Goal: Task Accomplishment & Management: Use online tool/utility

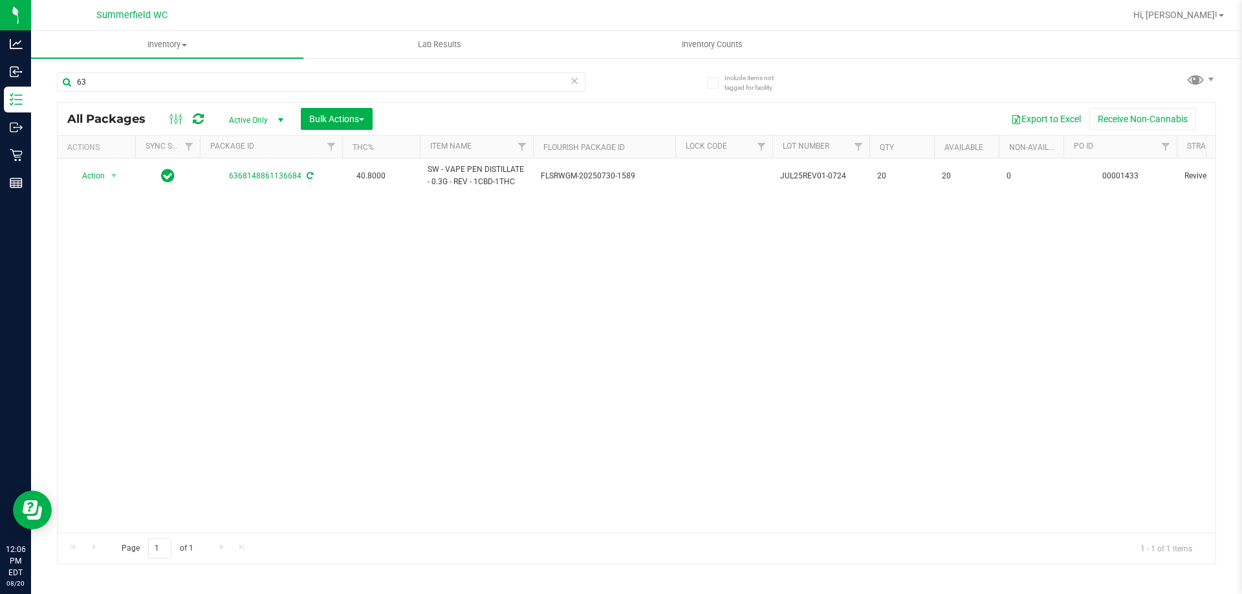
type input "6"
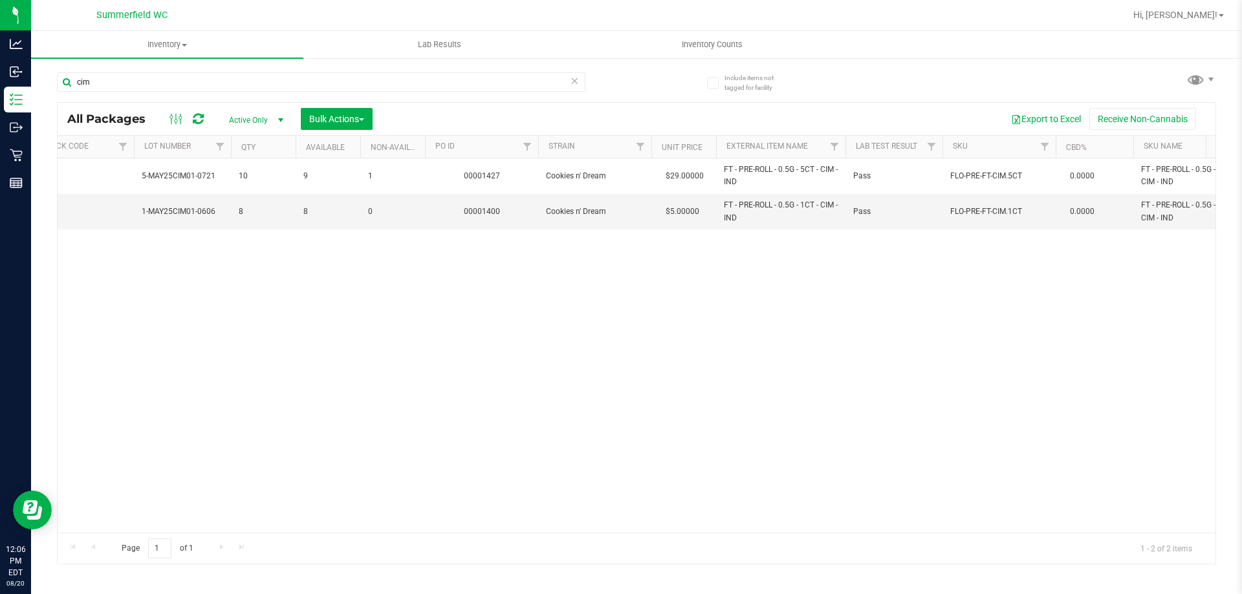
scroll to position [0, 733]
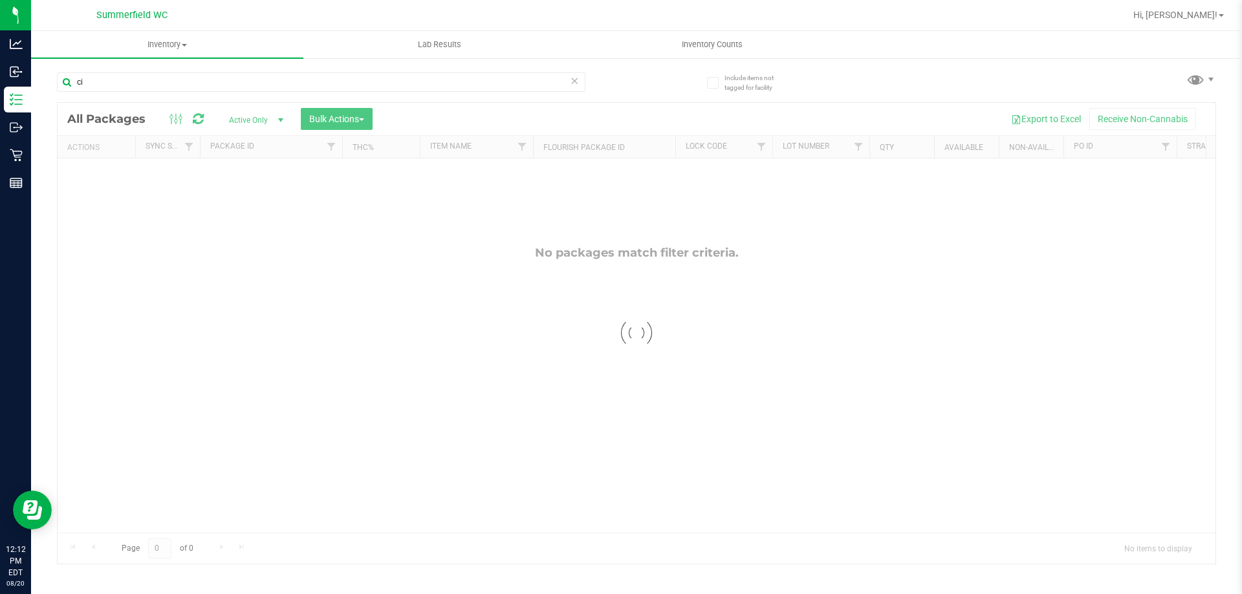
type input "c"
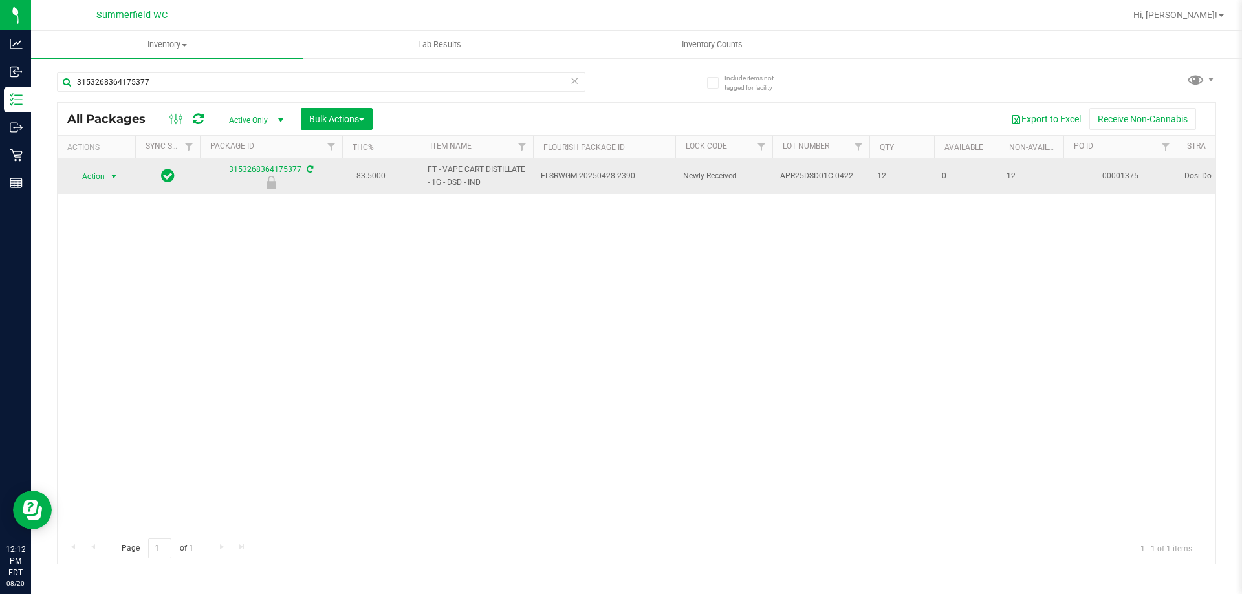
type input "3153268364175377"
click at [92, 175] on span "Action" at bounding box center [87, 176] width 35 height 18
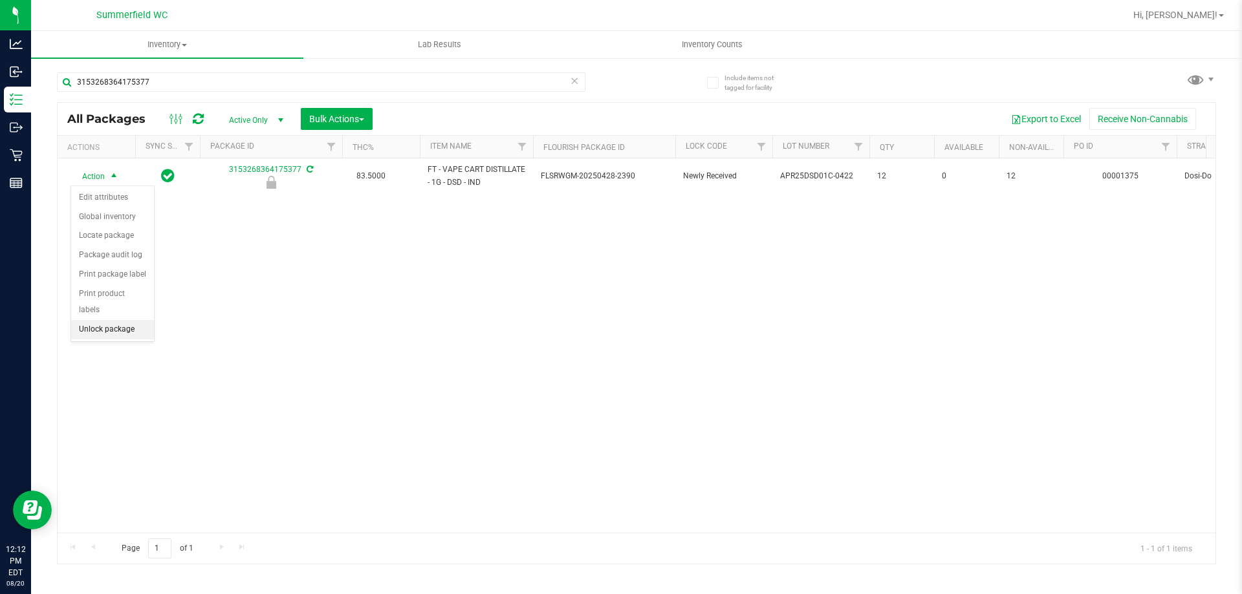
click at [98, 320] on li "Unlock package" at bounding box center [112, 329] width 83 height 19
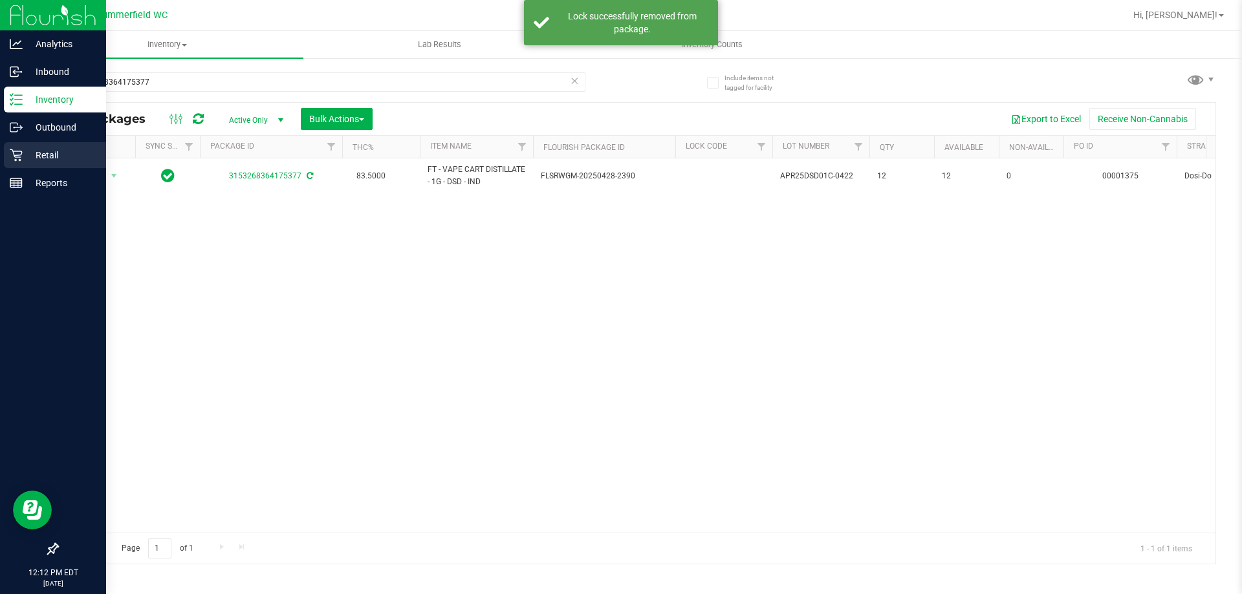
click at [49, 153] on p "Retail" at bounding box center [62, 155] width 78 height 16
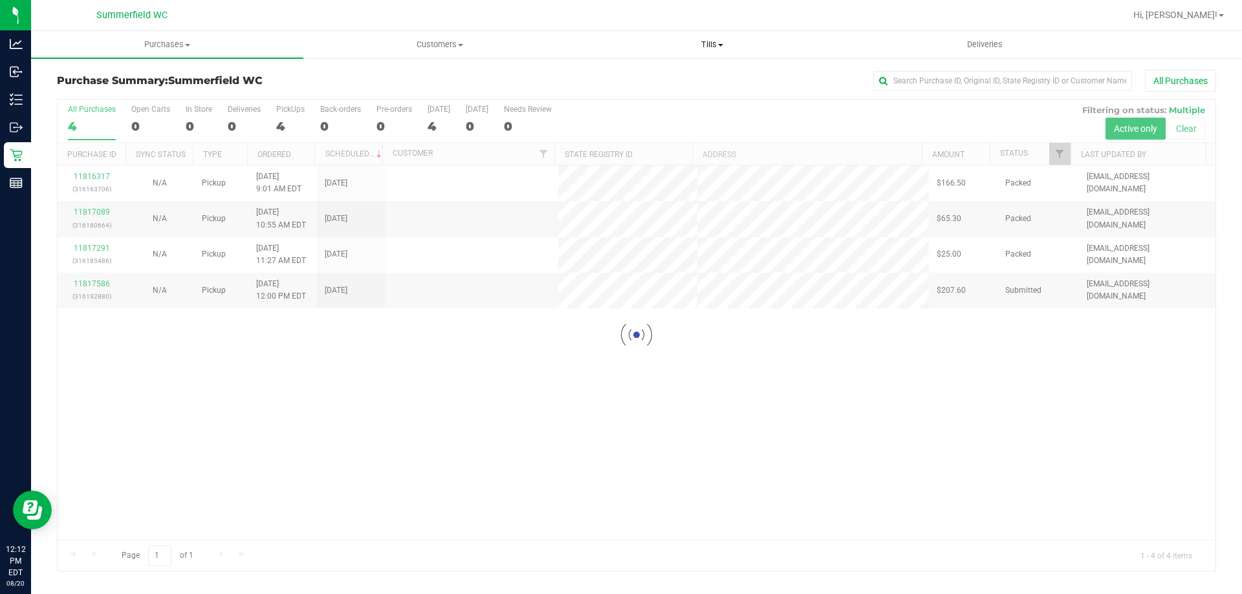
click at [716, 47] on span "Tills" at bounding box center [711, 45] width 271 height 12
click at [713, 77] on li "Manage tills" at bounding box center [711, 78] width 272 height 16
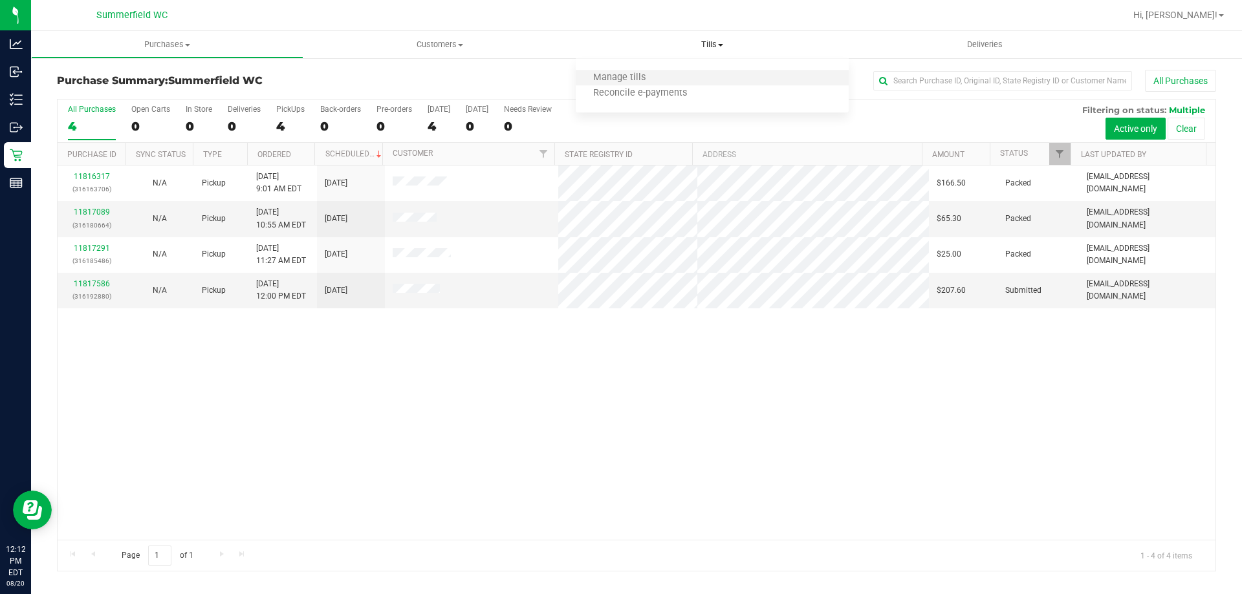
click at [675, 78] on li "Manage tills" at bounding box center [711, 78] width 272 height 16
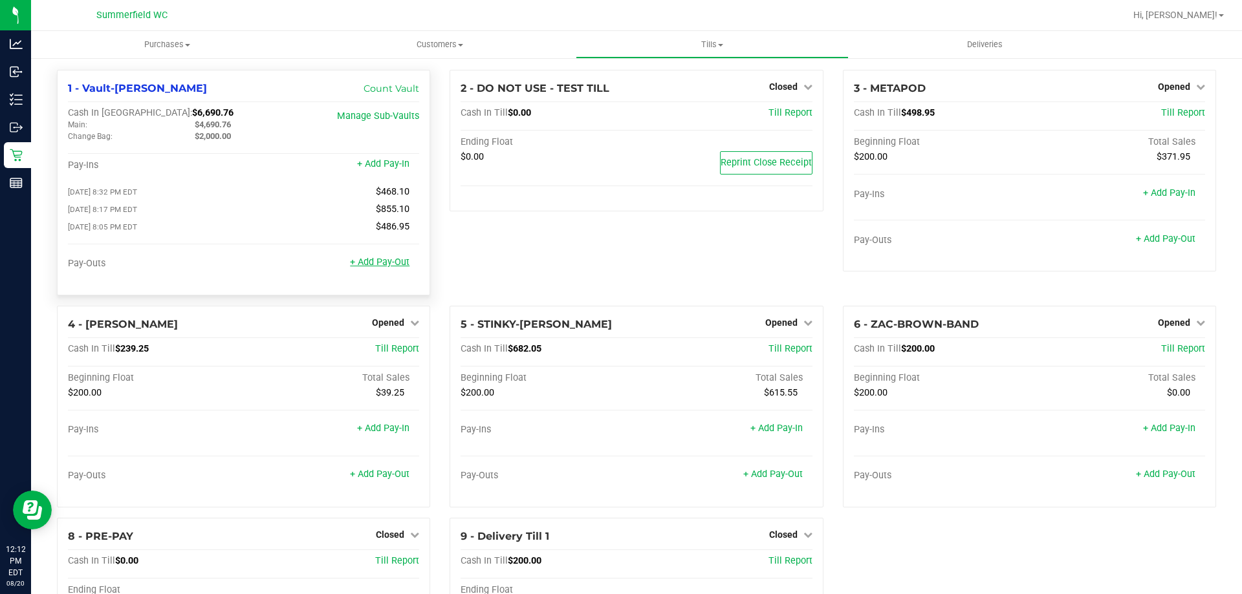
click at [386, 266] on link "+ Add Pay-Out" at bounding box center [379, 262] width 59 height 11
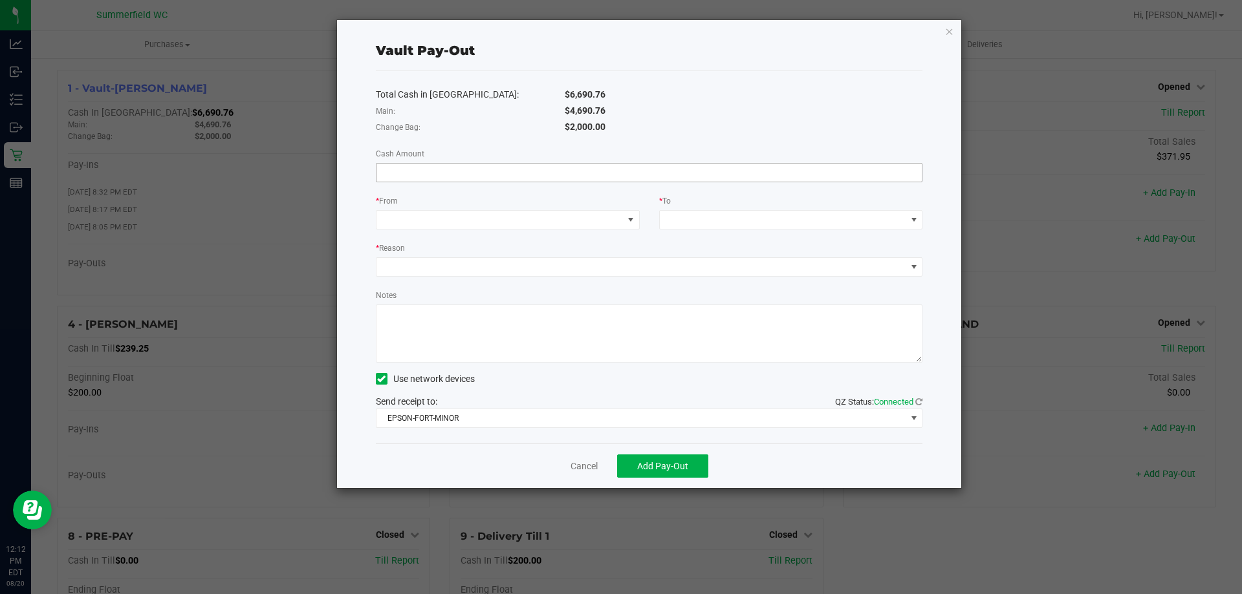
click at [524, 170] on input at bounding box center [649, 173] width 546 height 18
type input "$4,690.76"
click at [533, 217] on span at bounding box center [499, 220] width 246 height 18
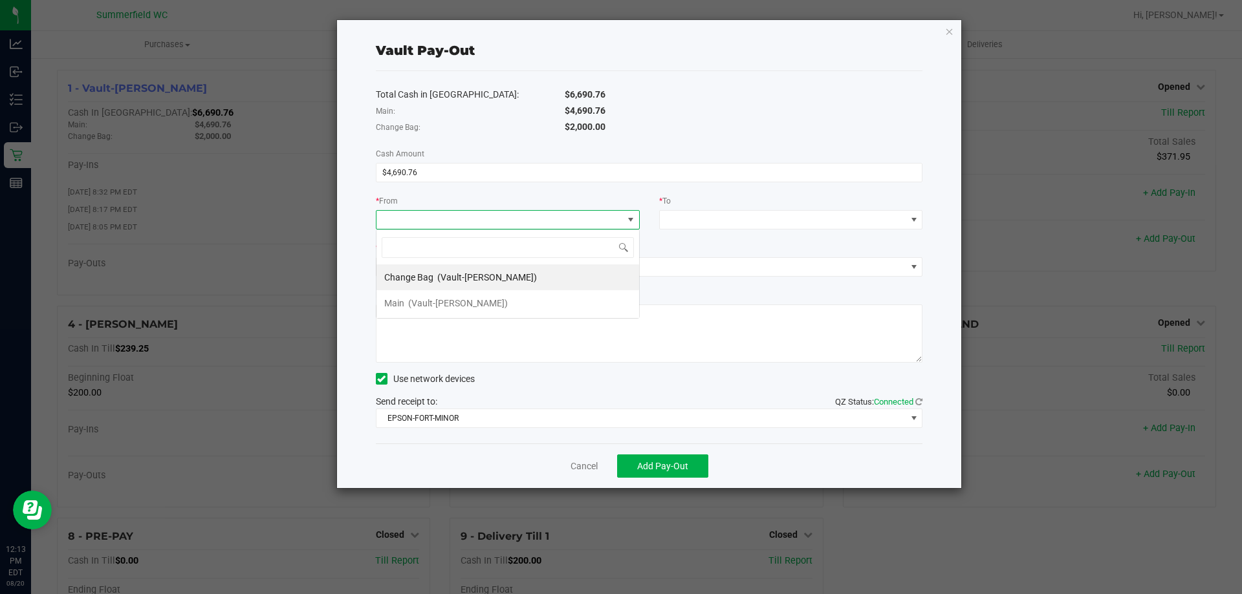
scroll to position [19, 264]
click at [497, 296] on div "Main (Vault-[PERSON_NAME])" at bounding box center [446, 303] width 124 height 23
click at [689, 204] on div "* To" at bounding box center [791, 202] width 264 height 16
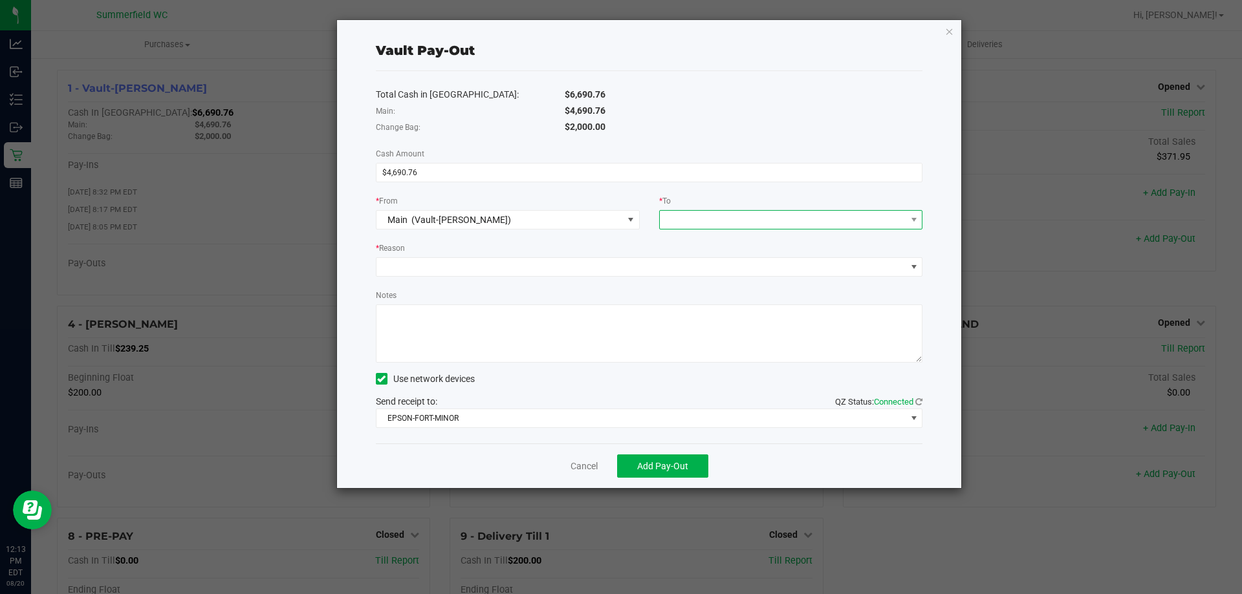
click at [688, 213] on span at bounding box center [783, 220] width 246 height 18
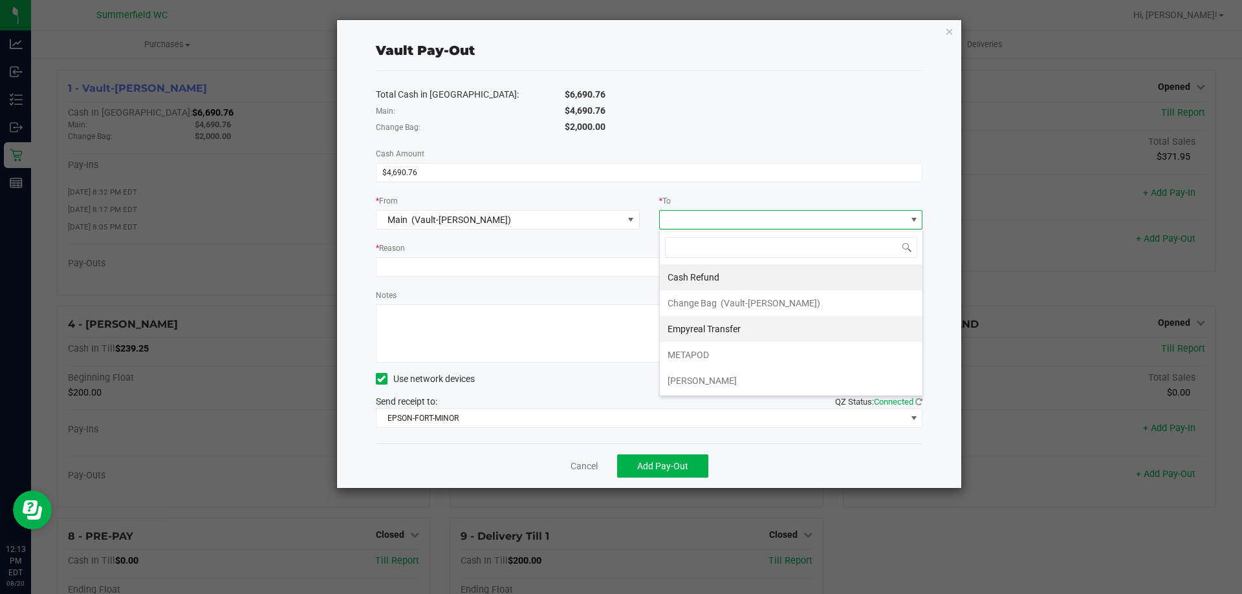
click at [693, 324] on span "Empyreal Transfer" at bounding box center [703, 329] width 73 height 10
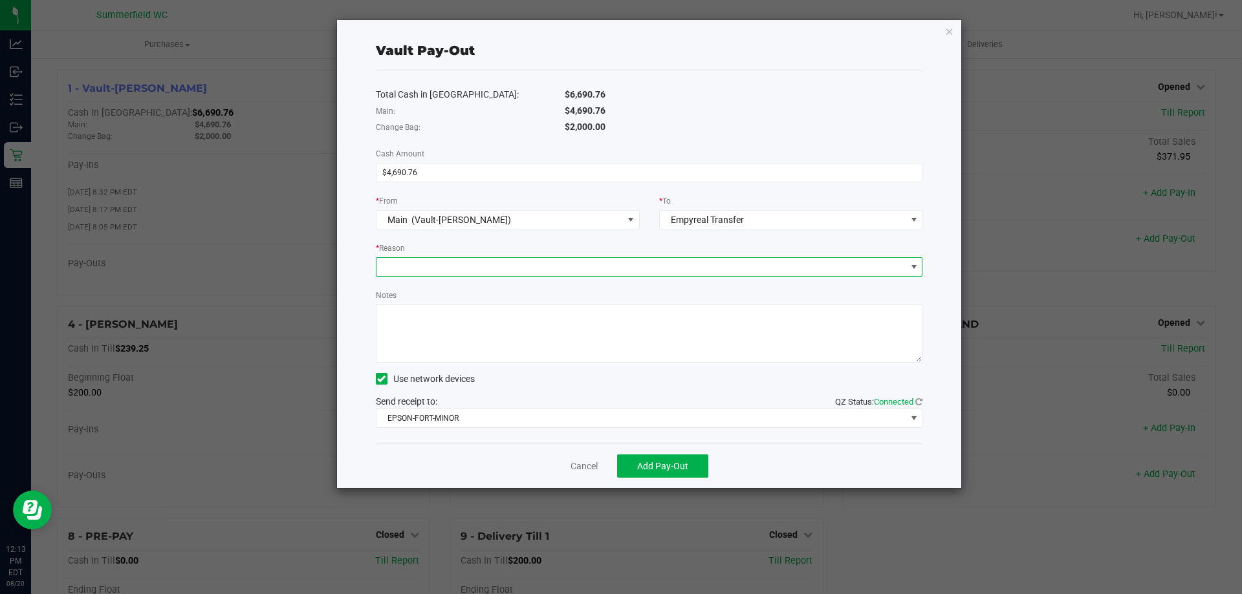
click at [583, 273] on span at bounding box center [641, 267] width 530 height 18
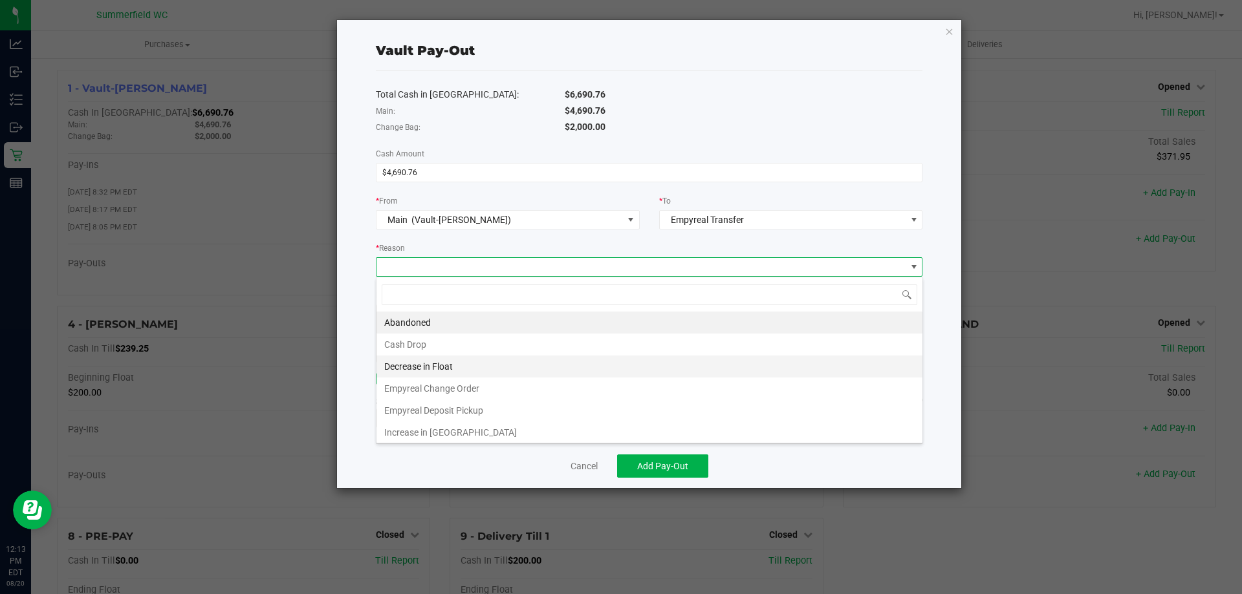
scroll to position [19, 546]
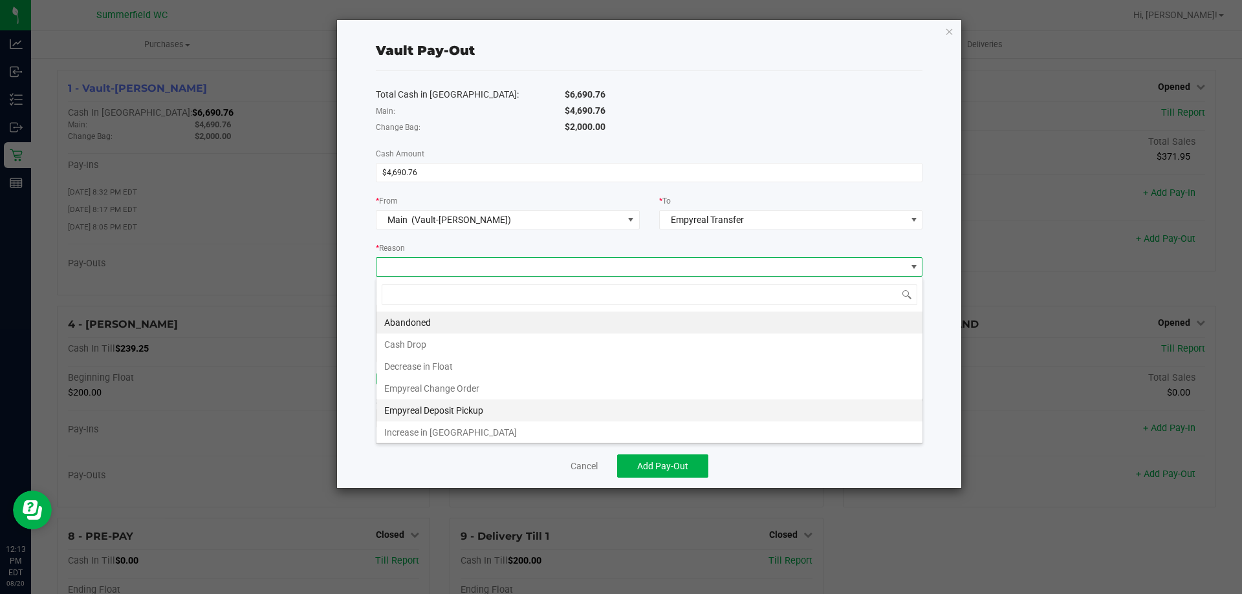
click at [525, 408] on li "Empyreal Deposit Pickup" at bounding box center [649, 411] width 546 height 22
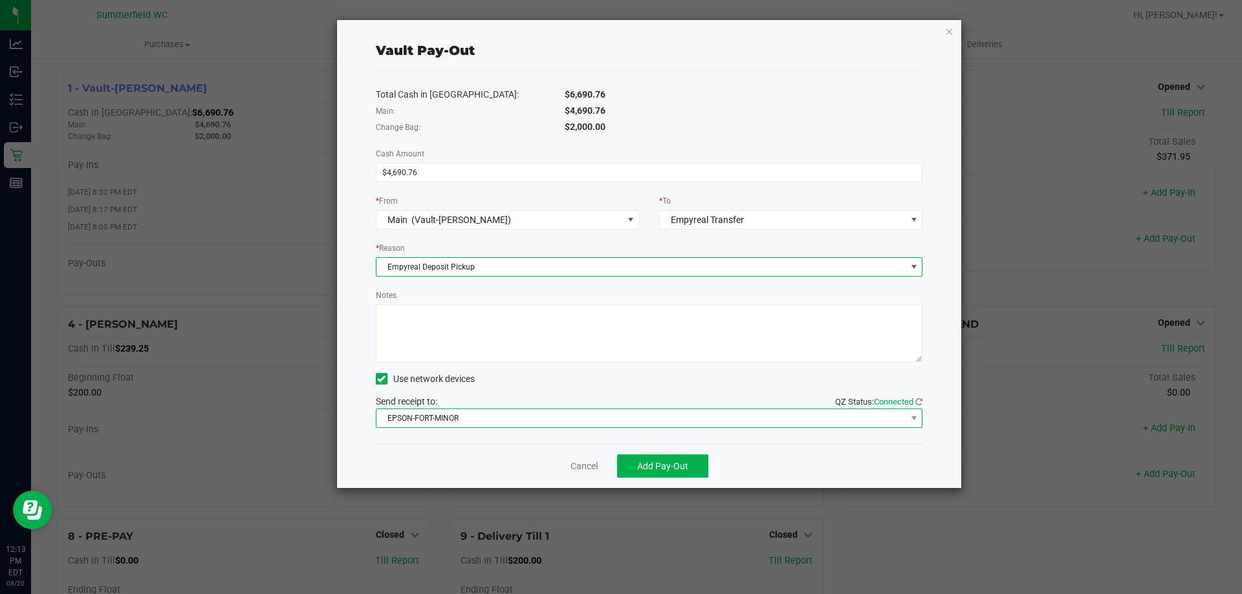
click at [515, 414] on span "EPSON-FORT-MINOR" at bounding box center [641, 418] width 530 height 18
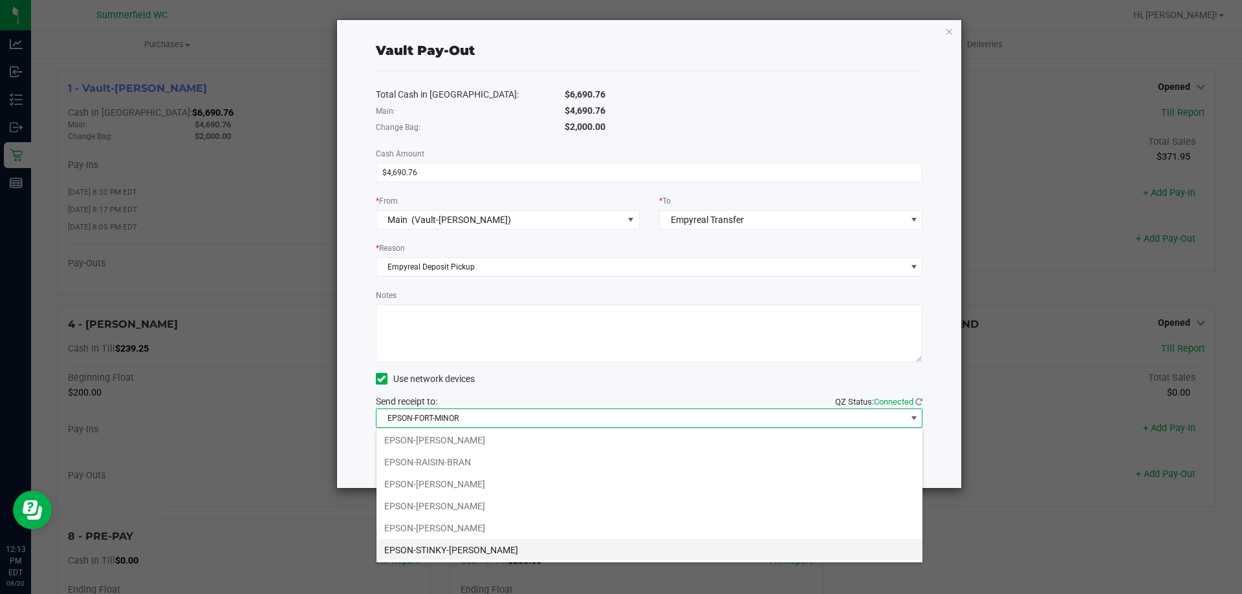
scroll to position [156, 0]
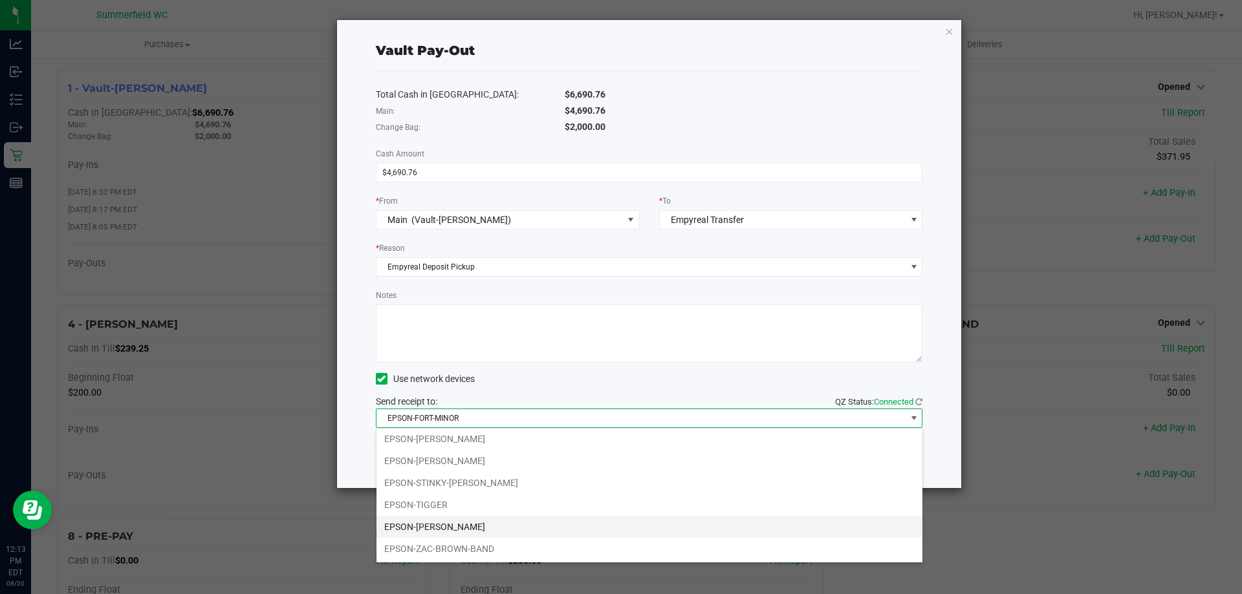
click at [564, 528] on li "EPSON-[PERSON_NAME]" at bounding box center [649, 527] width 546 height 22
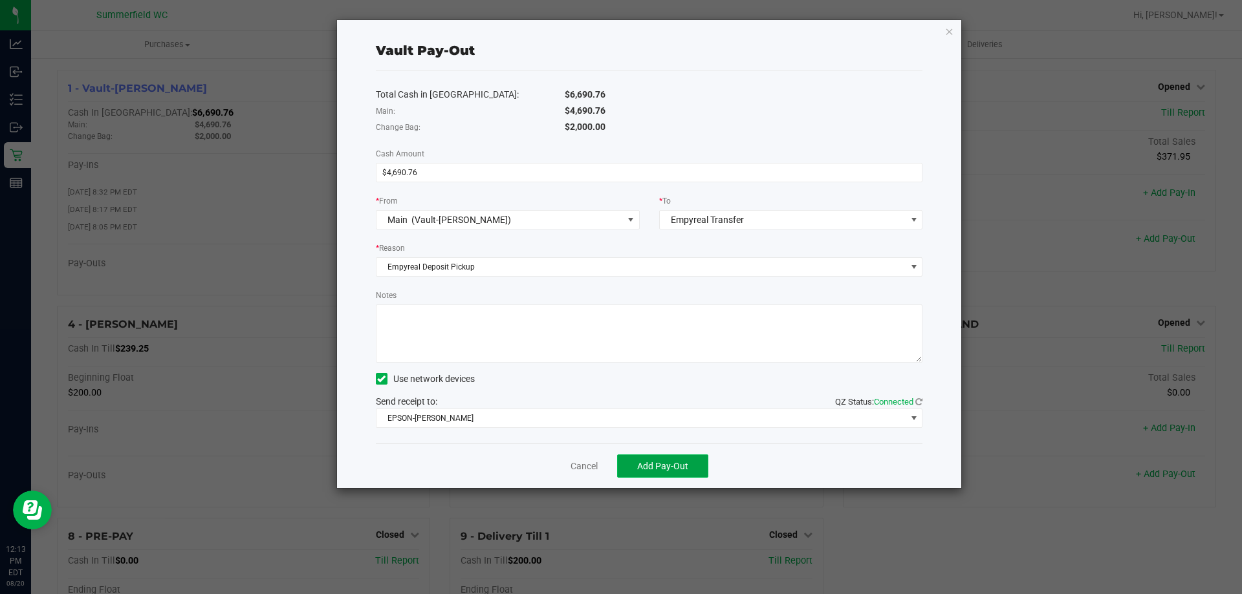
click at [692, 464] on button "Add Pay-Out" at bounding box center [662, 466] width 91 height 23
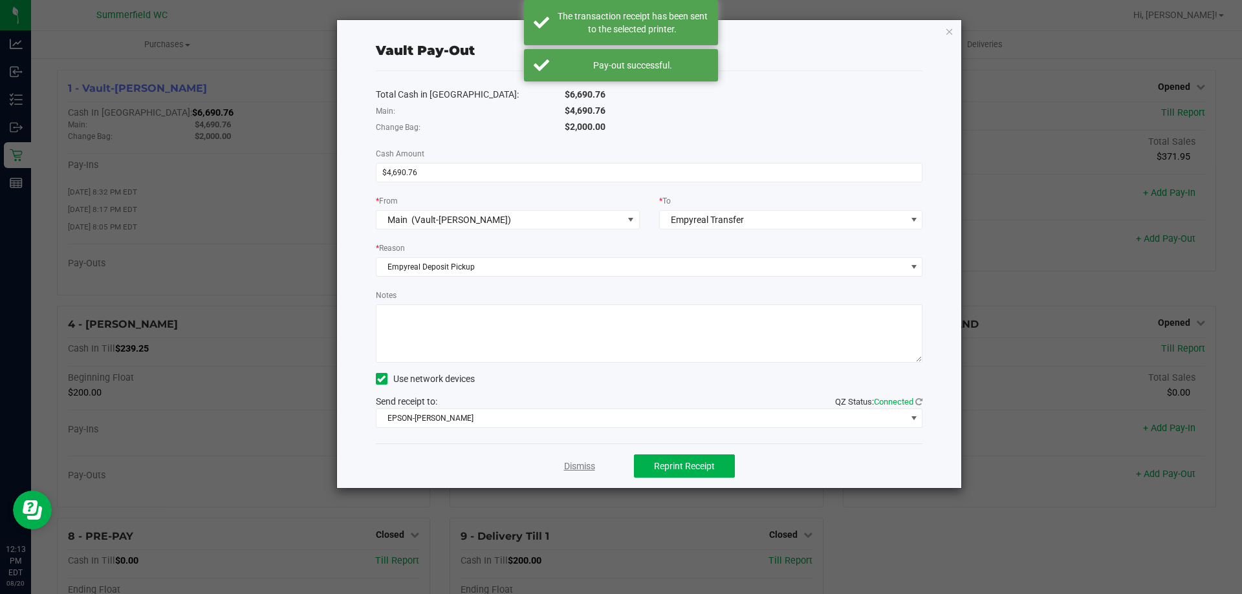
click at [587, 468] on link "Dismiss" at bounding box center [579, 467] width 31 height 14
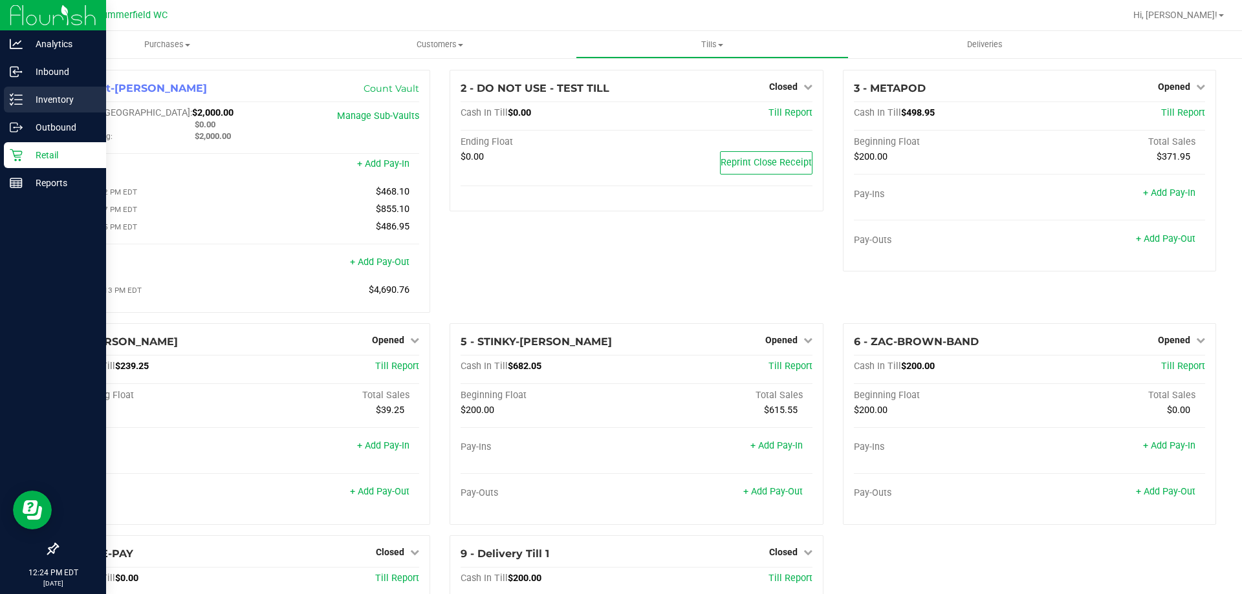
click at [19, 100] on line at bounding box center [18, 100] width 7 height 0
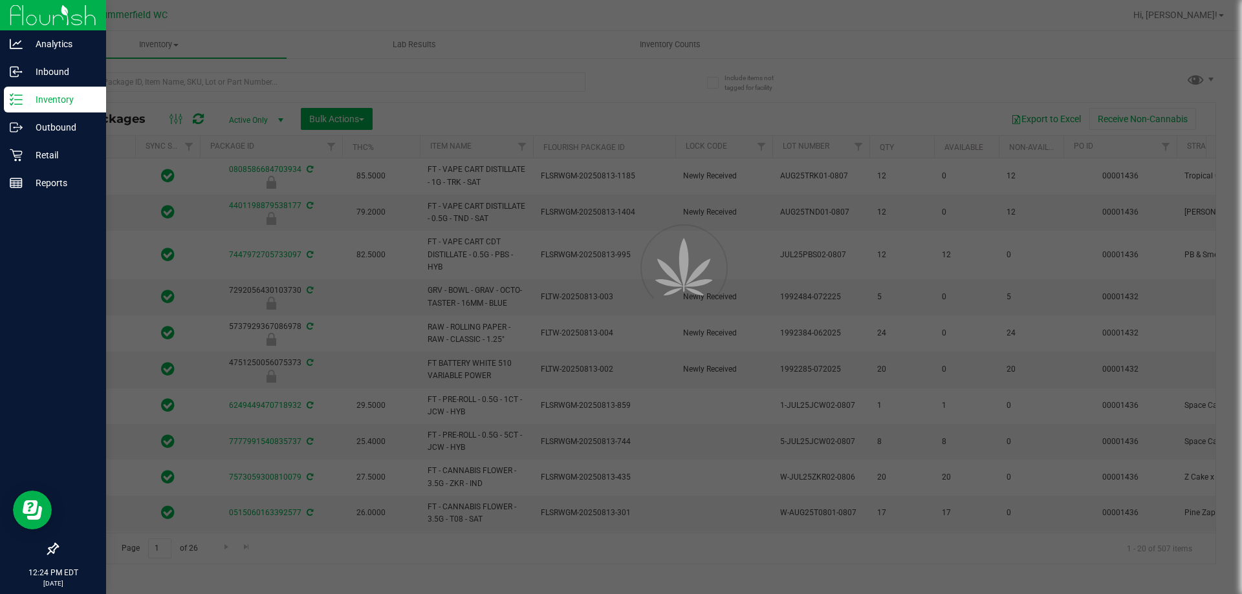
click at [183, 80] on div at bounding box center [621, 297] width 1242 height 594
click at [217, 80] on div at bounding box center [621, 297] width 1242 height 594
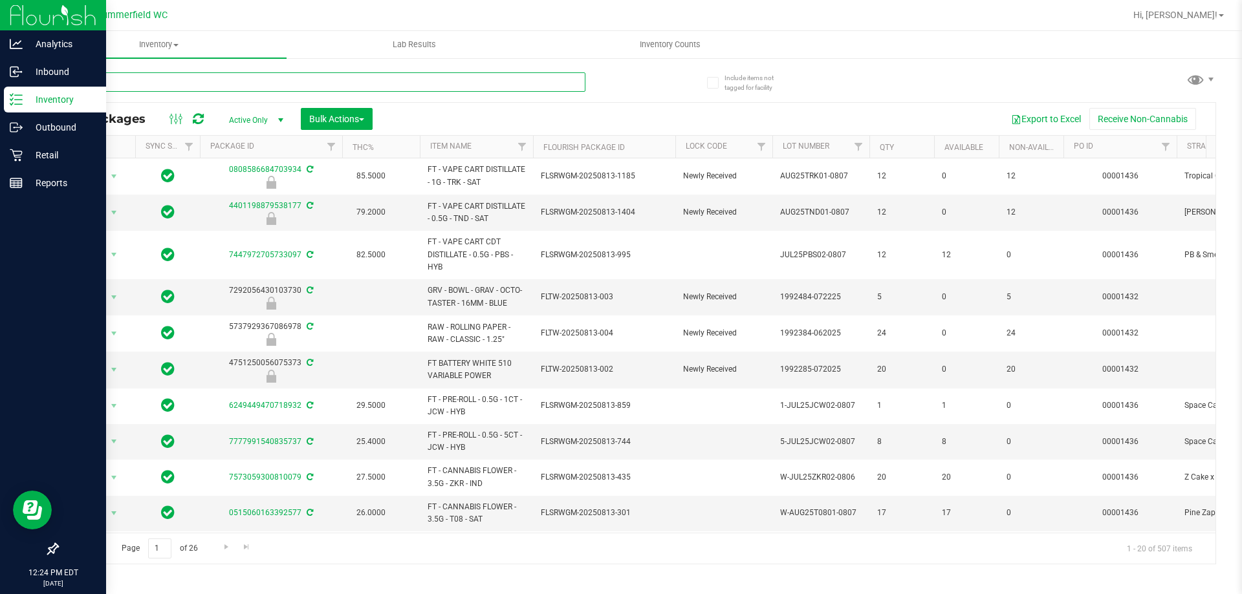
click at [204, 80] on input "text" at bounding box center [321, 81] width 528 height 19
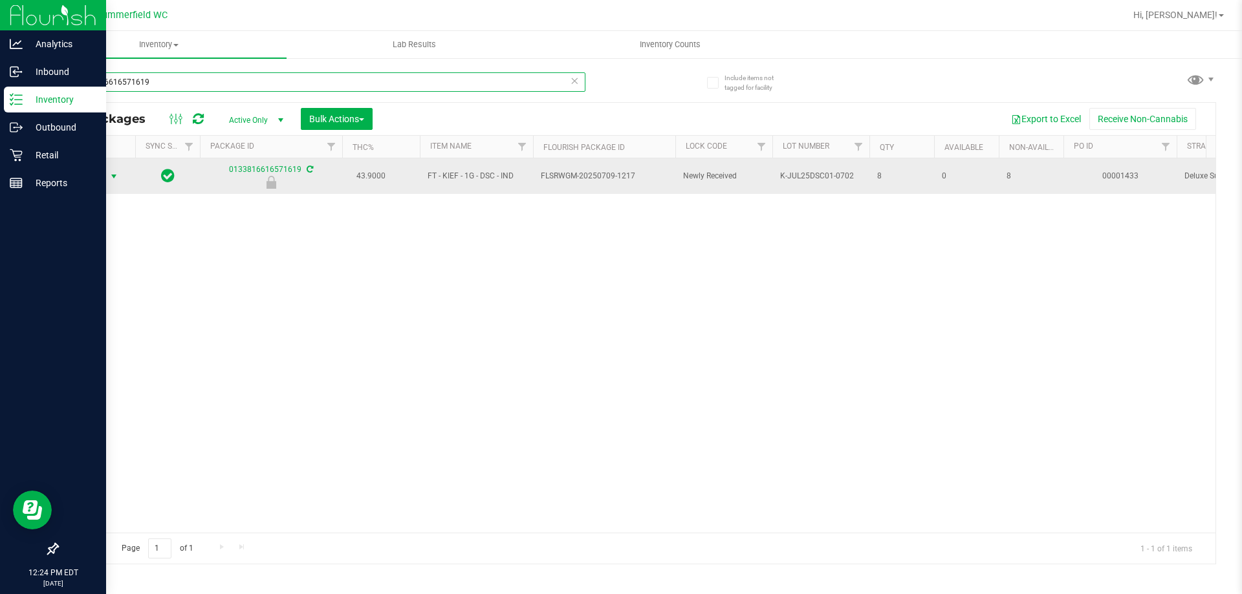
type input "0133816616571619"
click at [110, 180] on span "select" at bounding box center [114, 176] width 10 height 10
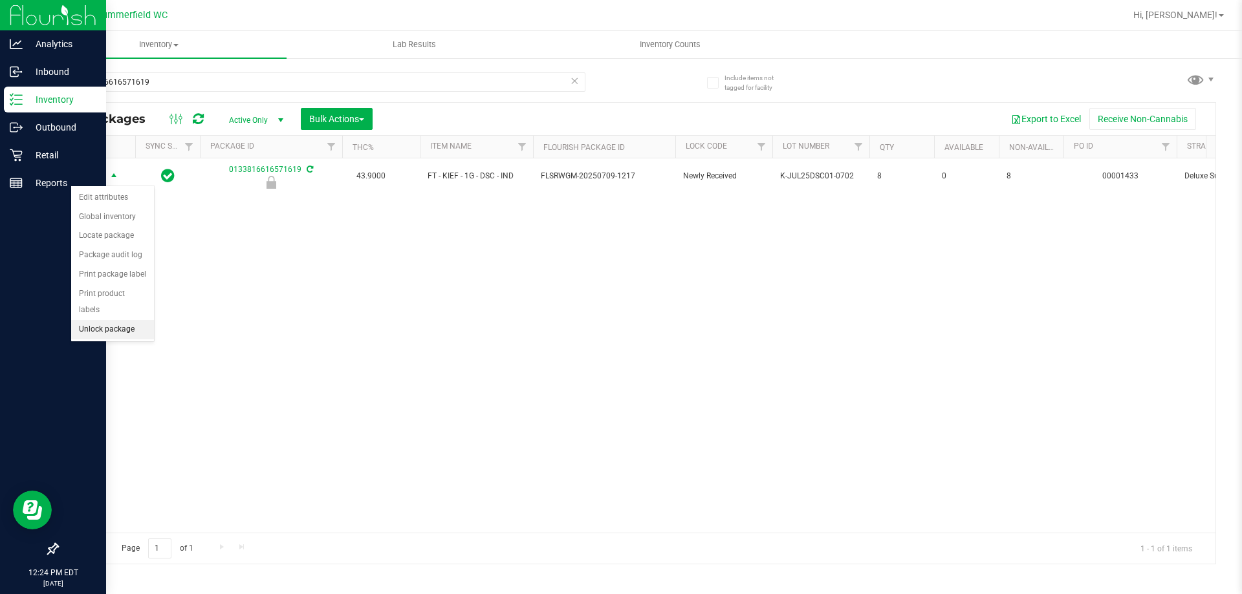
click at [125, 320] on li "Unlock package" at bounding box center [112, 329] width 83 height 19
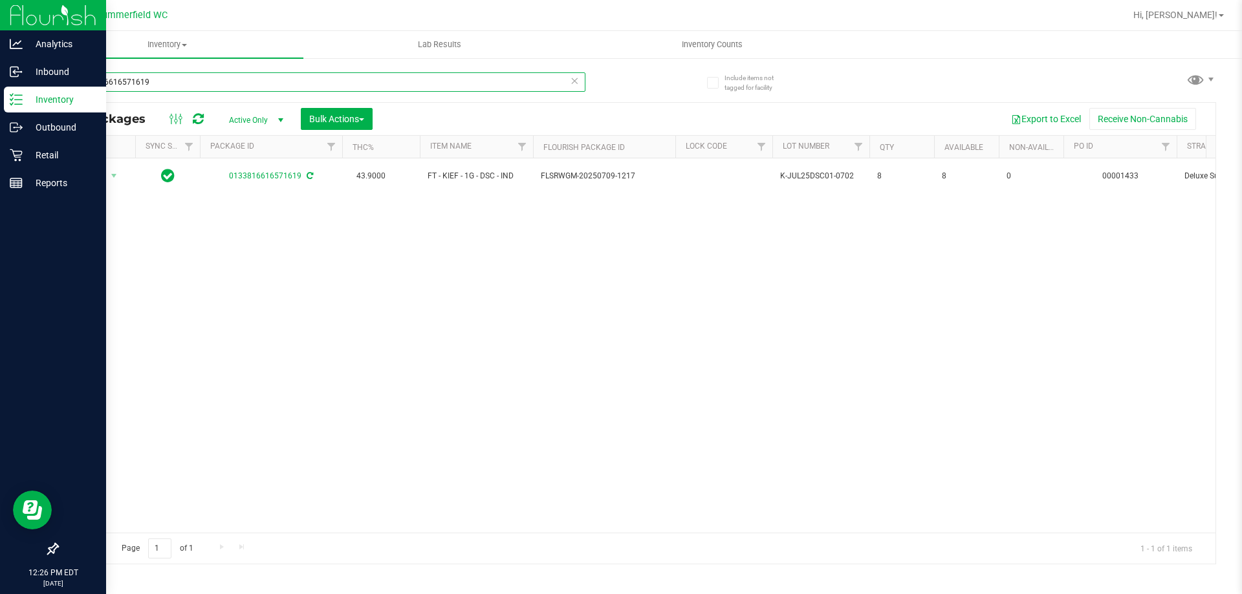
click at [196, 77] on input "0133816616571619" at bounding box center [321, 81] width 528 height 19
type input "0"
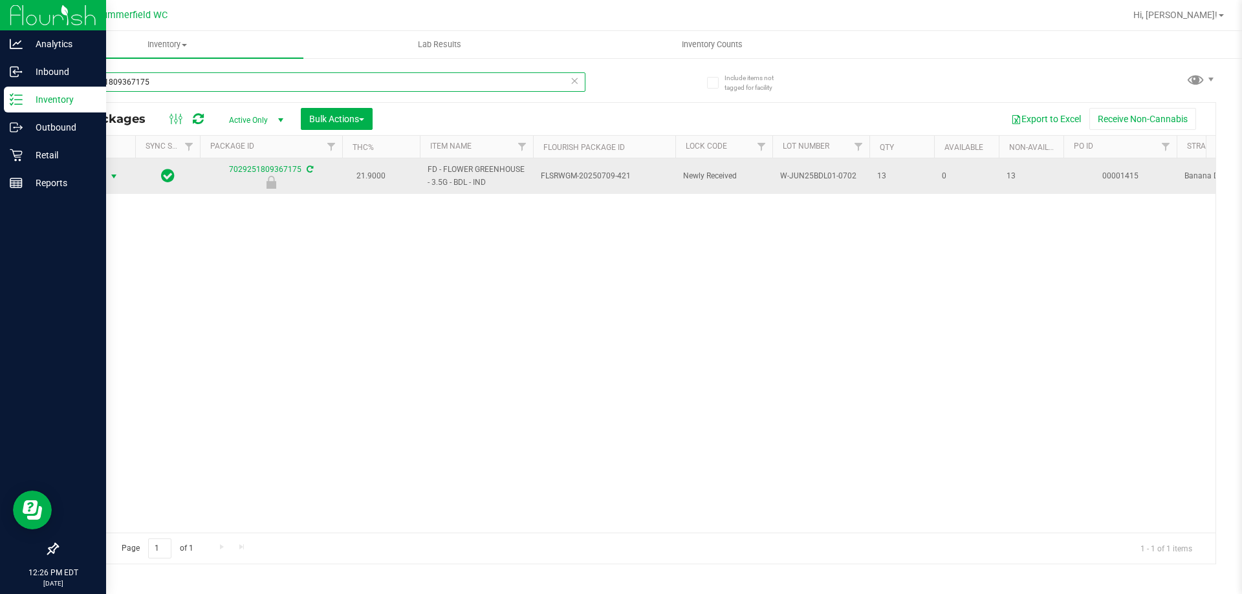
type input "7029251809367175"
click at [109, 176] on span "select" at bounding box center [114, 176] width 10 height 10
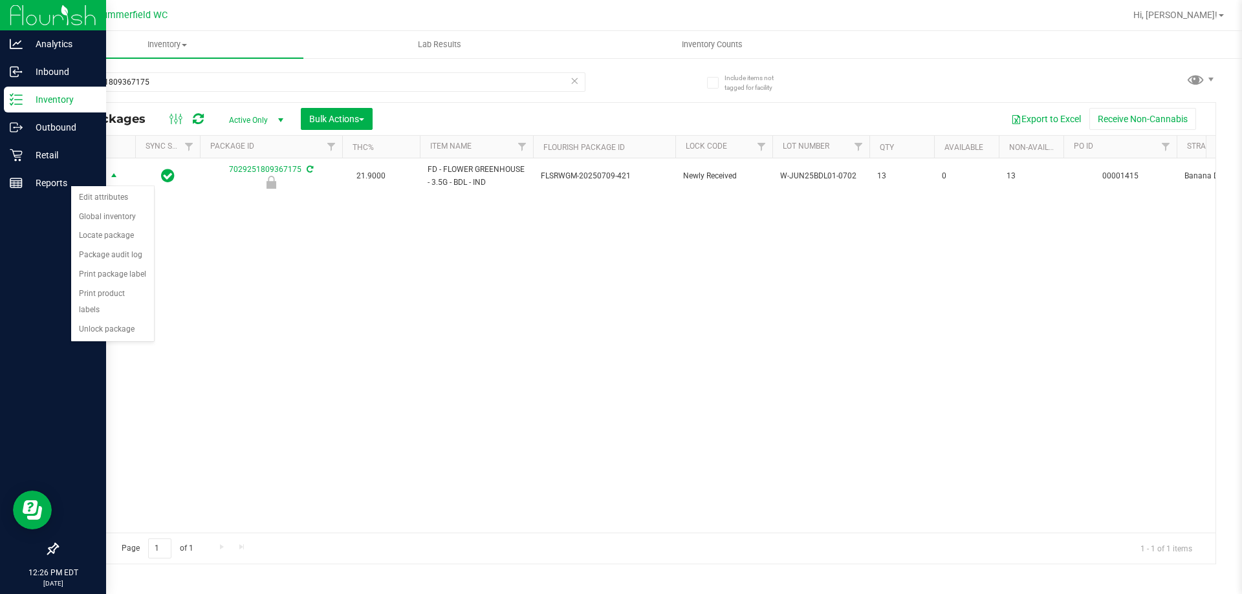
click at [122, 325] on div "Action Edit attributes Global inventory Locate package Package audit log Print …" at bounding box center [112, 264] width 84 height 157
click at [109, 320] on li "Unlock package" at bounding box center [112, 329] width 83 height 19
